Goal: Task Accomplishment & Management: Use online tool/utility

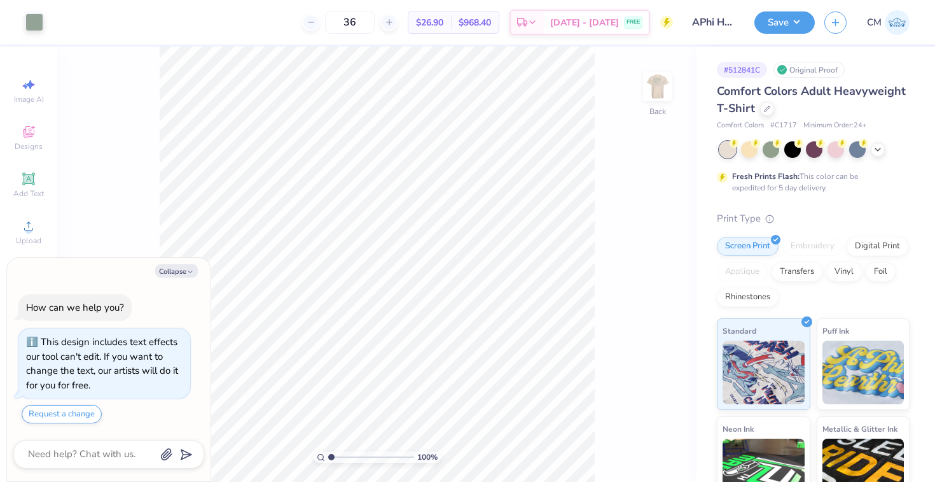
type textarea "x"
drag, startPoint x: 331, startPoint y: 455, endPoint x: 345, endPoint y: 455, distance: 14.0
type input "2.7"
click at [345, 455] on input "range" at bounding box center [371, 456] width 86 height 11
type textarea "x"
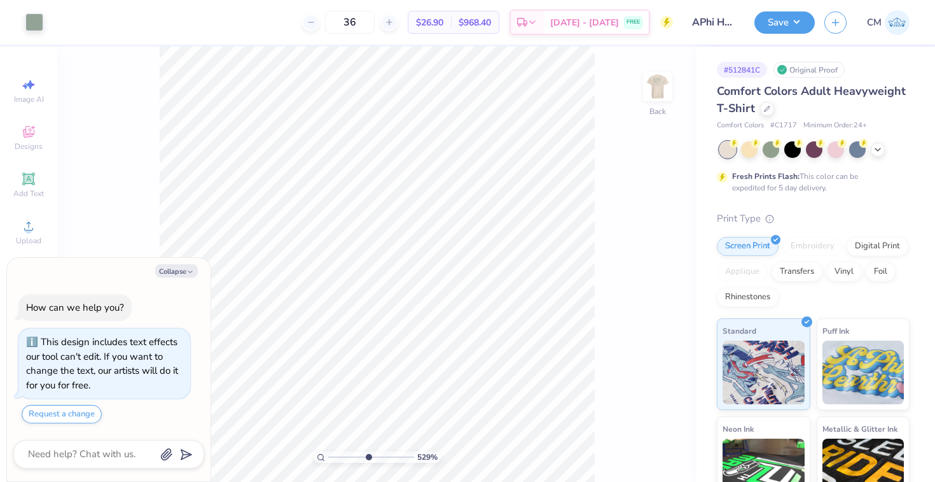
drag, startPoint x: 347, startPoint y: 456, endPoint x: 368, endPoint y: 449, distance: 22.1
type input "5.29"
click at [368, 451] on input "range" at bounding box center [371, 456] width 86 height 11
click at [636, 444] on icon at bounding box center [636, 446] width 13 height 13
type textarea "x"
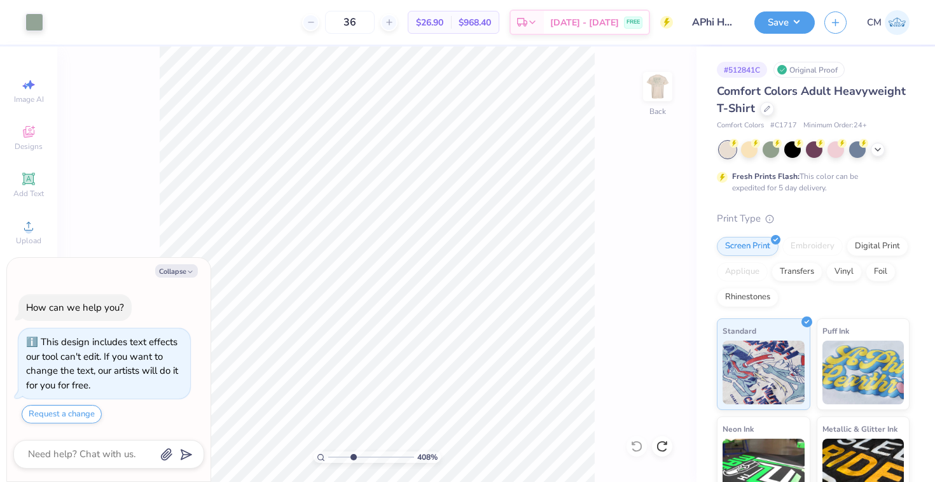
drag, startPoint x: 368, startPoint y: 455, endPoint x: 353, endPoint y: 455, distance: 15.3
type input "3.59"
click at [353, 455] on input "range" at bounding box center [371, 456] width 86 height 11
type textarea "x"
type input "2.10"
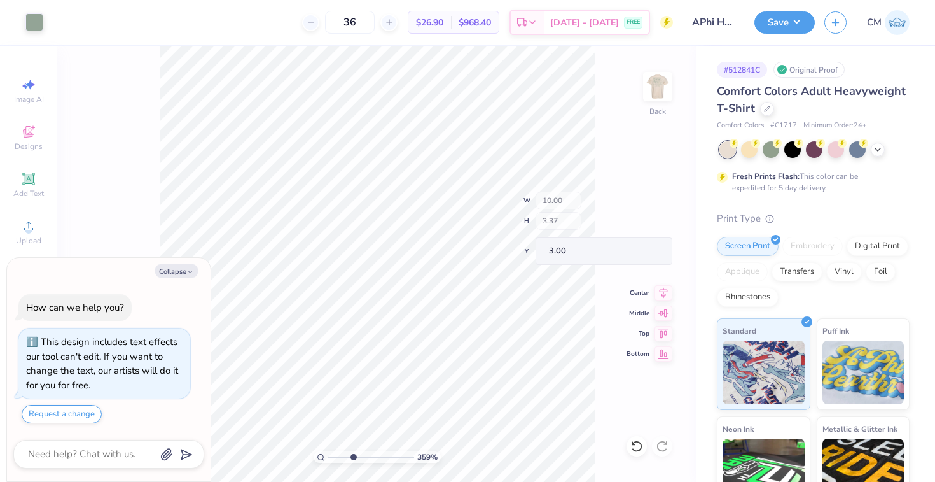
type input "0.98"
type input "5.38"
type textarea "x"
type input "5.39"
type textarea "x"
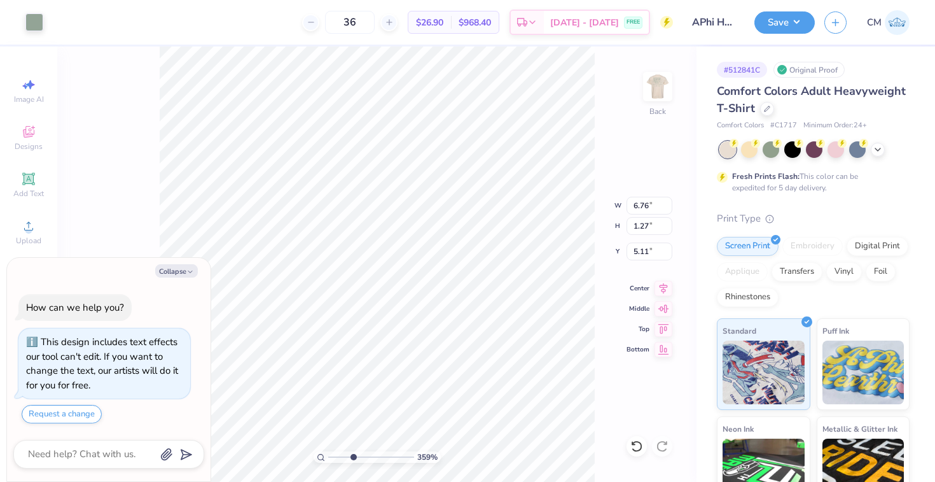
type input "4.89"
type textarea "x"
drag, startPoint x: 353, startPoint y: 457, endPoint x: 328, endPoint y: 457, distance: 25.4
type input "1"
click at [328, 457] on input "range" at bounding box center [371, 456] width 86 height 11
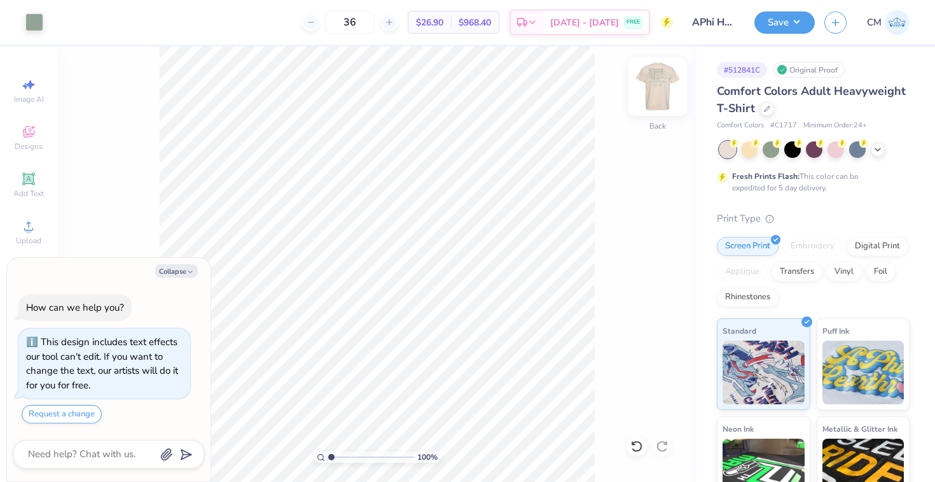
click at [660, 87] on img at bounding box center [657, 86] width 51 height 51
type textarea "x"
drag, startPoint x: 331, startPoint y: 454, endPoint x: 345, endPoint y: 452, distance: 14.1
type input "2.74"
click at [345, 452] on input "range" at bounding box center [371, 456] width 86 height 11
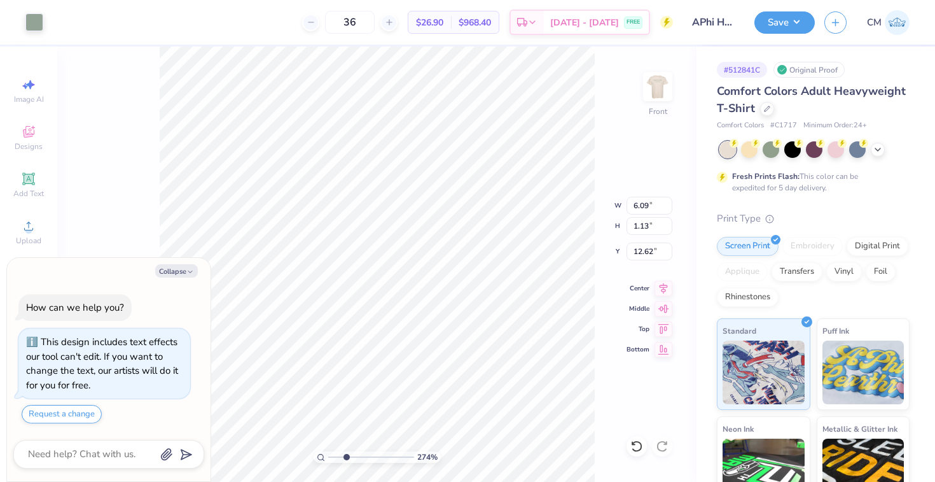
type textarea "x"
type input "12.38"
type textarea "x"
drag, startPoint x: 344, startPoint y: 458, endPoint x: 314, endPoint y: 458, distance: 29.9
type input "1"
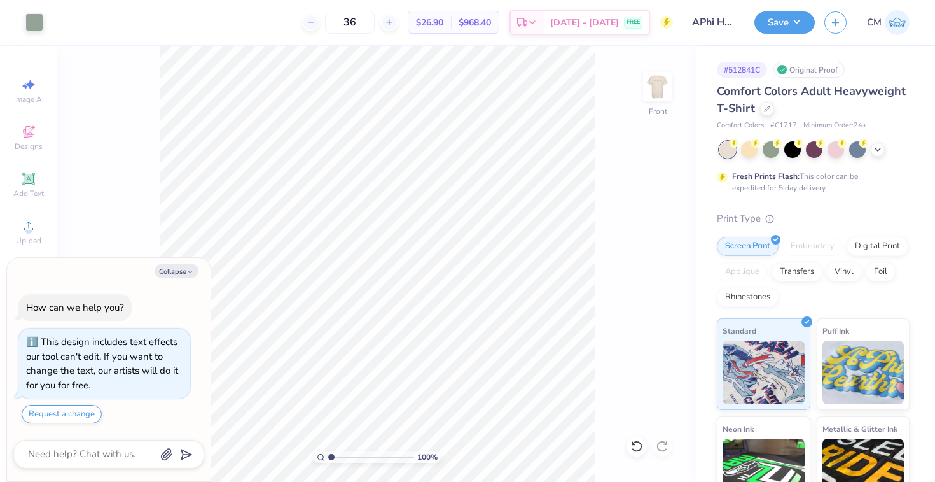
click at [328, 458] on input "range" at bounding box center [371, 456] width 86 height 11
click at [778, 21] on button "Save" at bounding box center [784, 21] width 60 height 22
type textarea "x"
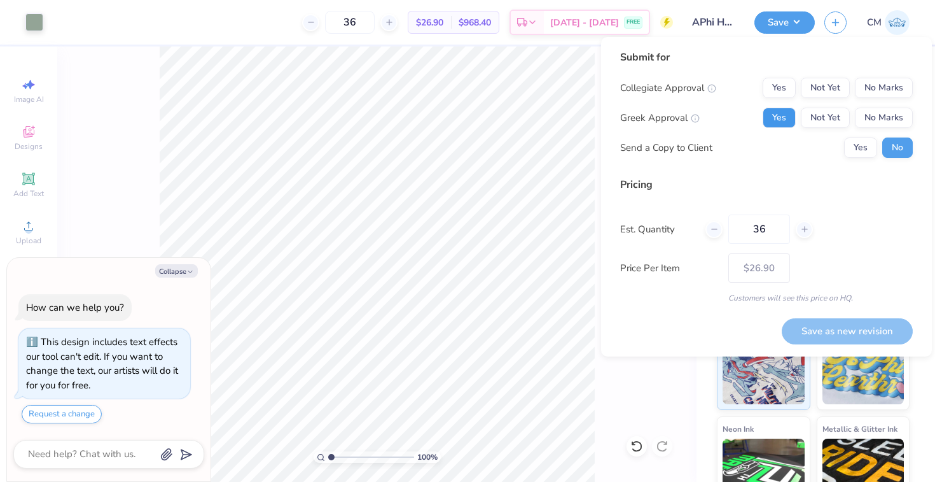
click at [784, 111] on button "Yes" at bounding box center [779, 118] width 33 height 20
click at [891, 78] on button "No Marks" at bounding box center [884, 88] width 58 height 20
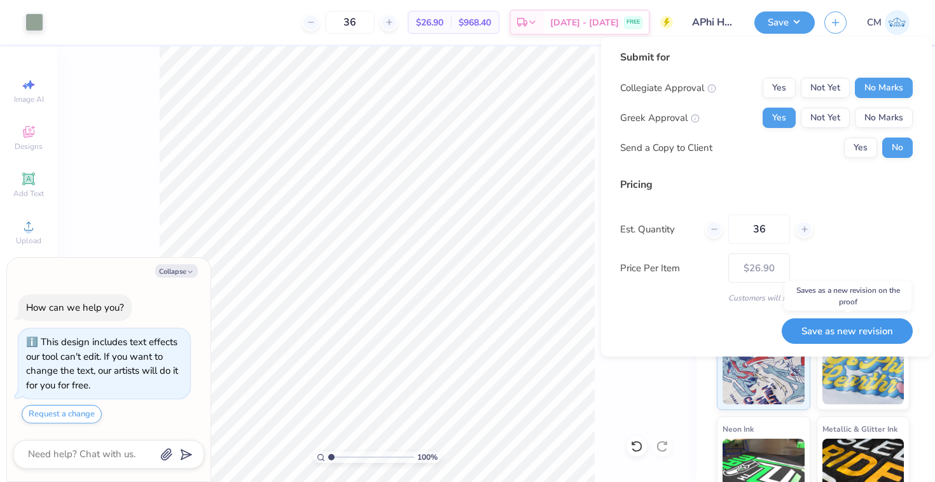
click at [850, 331] on button "Save as new revision" at bounding box center [847, 331] width 131 height 26
type input "$26.90"
type textarea "x"
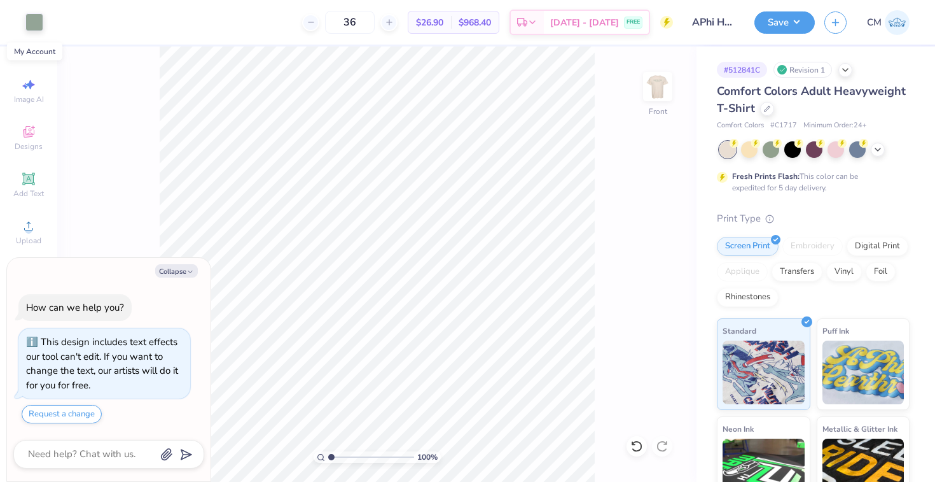
click at [897, 26] on img at bounding box center [897, 22] width 25 height 25
click at [663, 83] on img at bounding box center [657, 86] width 51 height 51
type textarea "x"
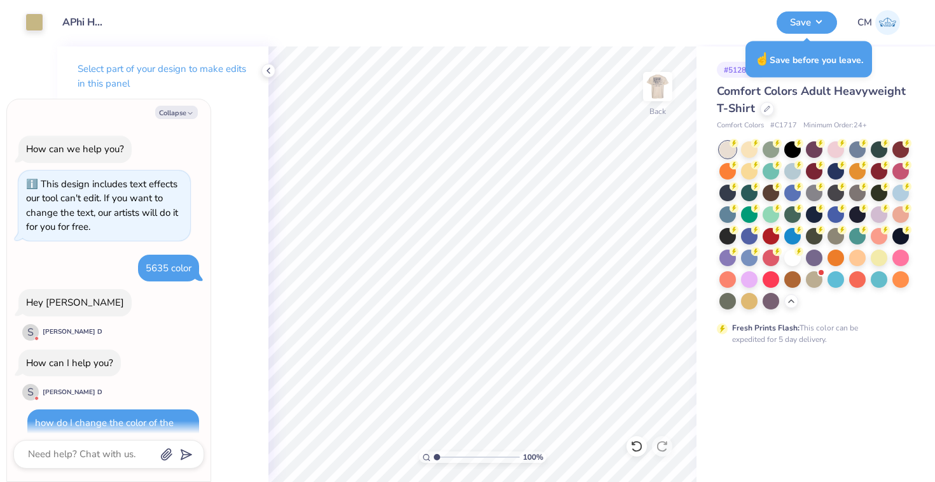
click at [653, 81] on img at bounding box center [657, 86] width 25 height 25
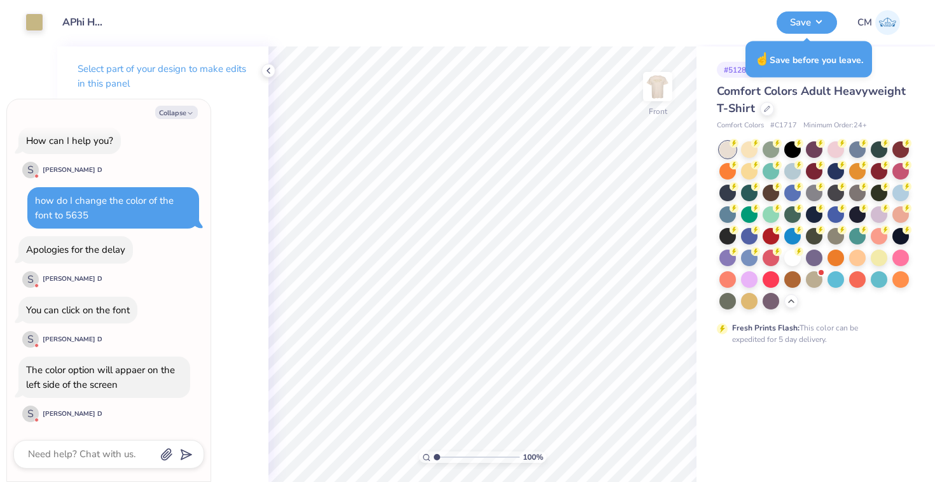
type textarea "x"
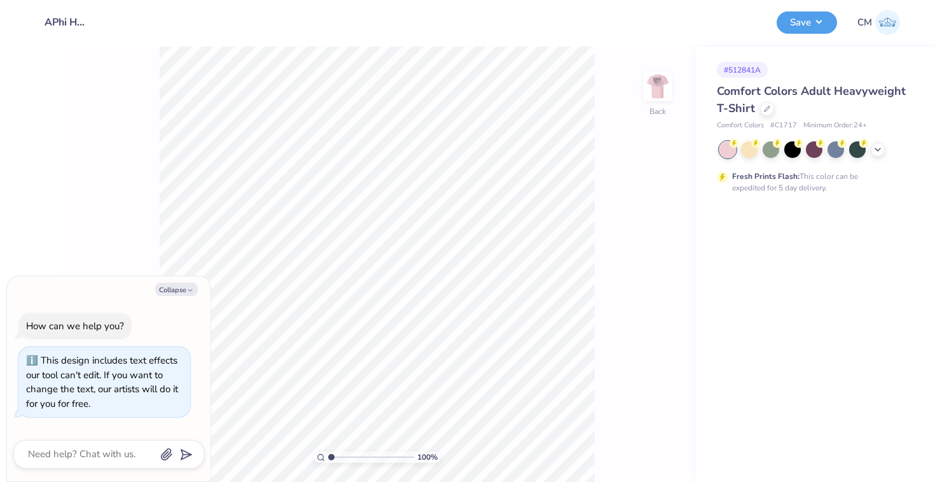
type textarea "x"
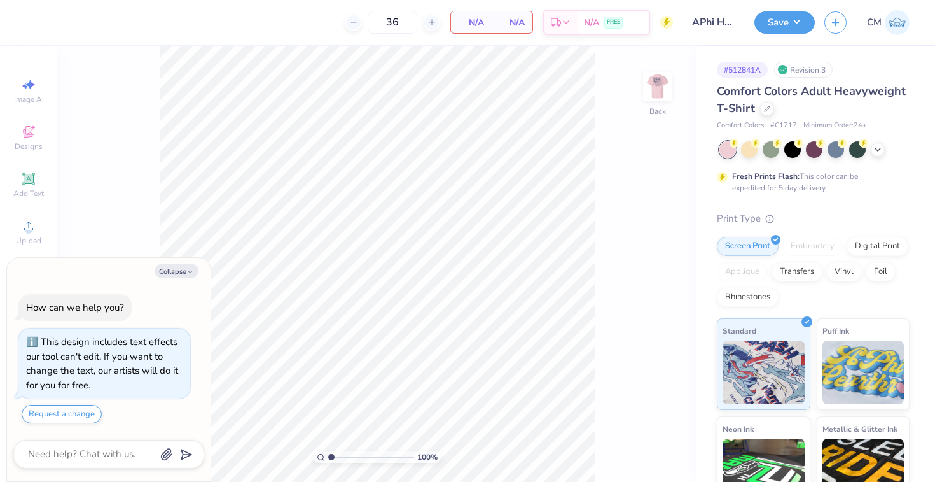
type textarea "x"
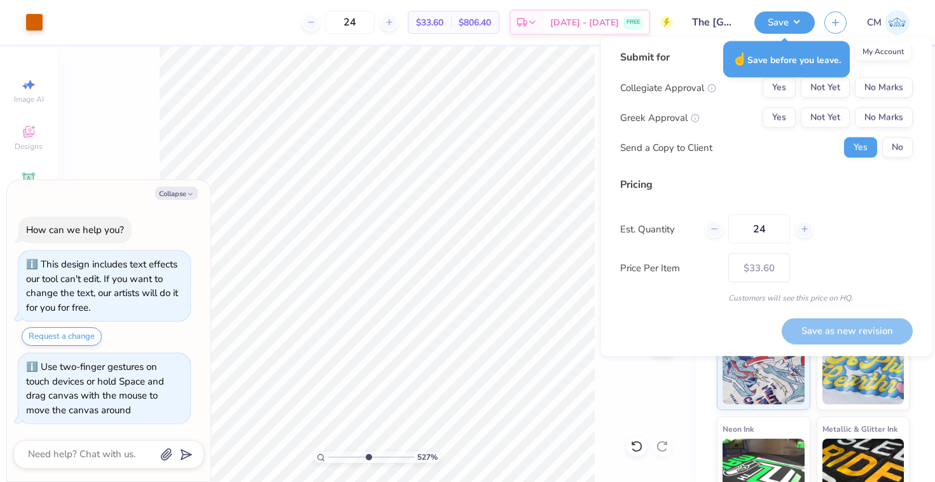
click at [894, 27] on img at bounding box center [897, 22] width 25 height 25
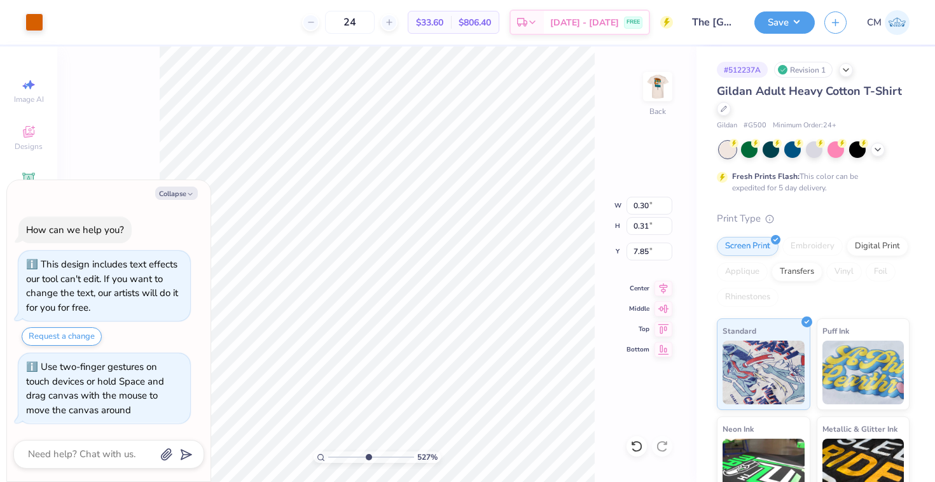
click at [900, 17] on img at bounding box center [897, 22] width 25 height 25
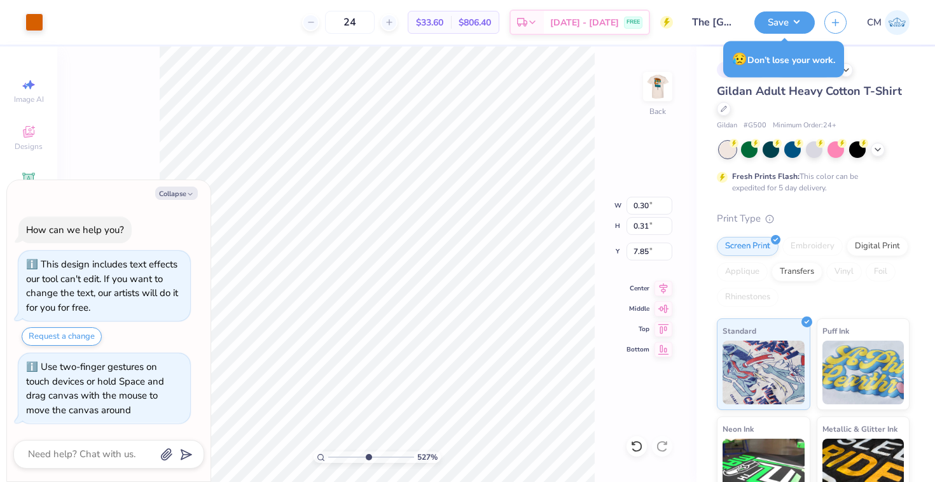
type textarea "x"
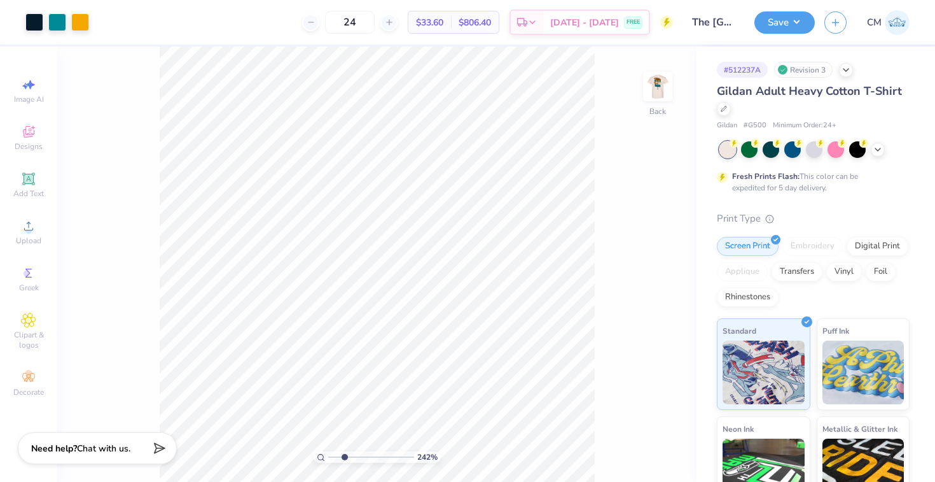
drag, startPoint x: 330, startPoint y: 458, endPoint x: 344, endPoint y: 459, distance: 14.0
type input "2.55"
click at [344, 459] on input "range" at bounding box center [371, 456] width 86 height 11
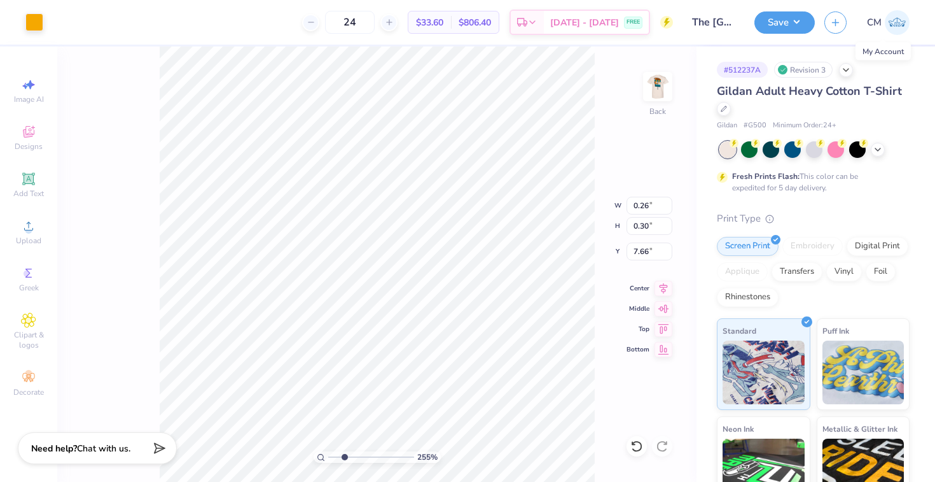
click at [902, 16] on img at bounding box center [897, 22] width 25 height 25
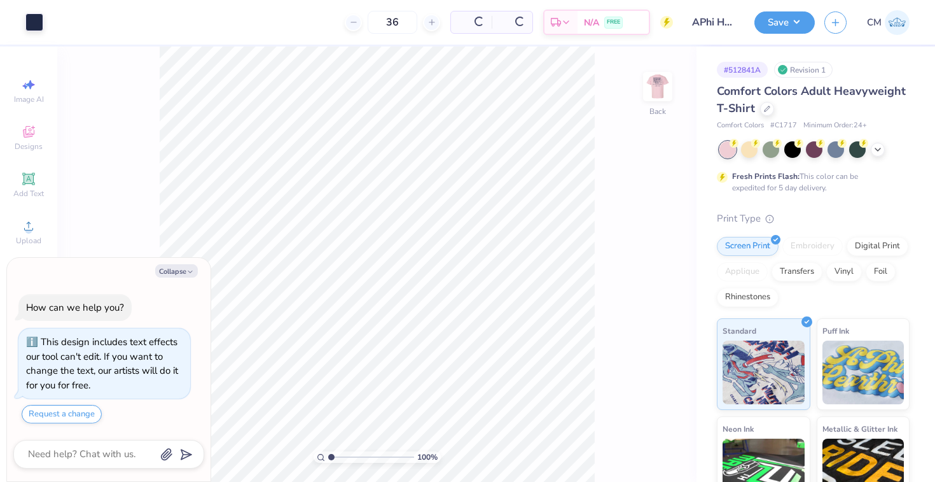
type textarea "x"
